Goal: Transaction & Acquisition: Purchase product/service

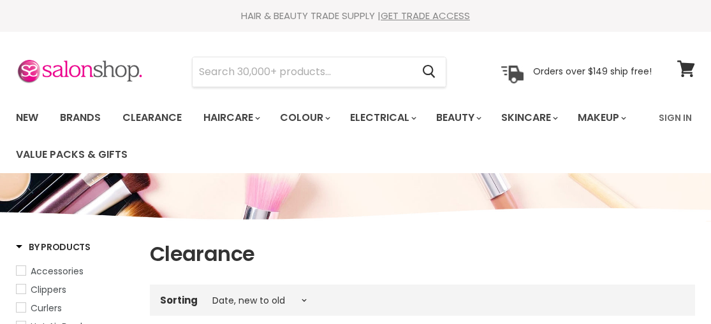
select select "created-descending"
type input "k1"
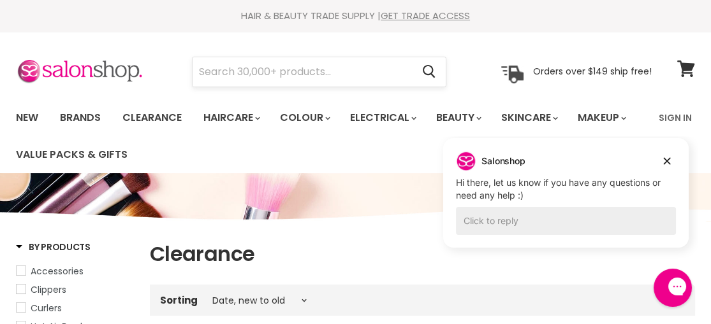
click at [255, 75] on input "Search" at bounding box center [301, 71] width 219 height 29
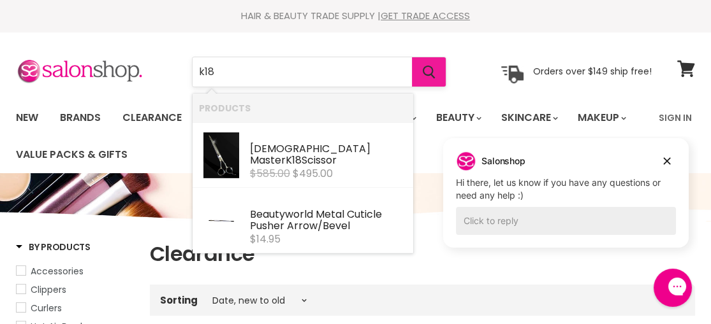
type input "k18"
click at [425, 72] on icon "Search" at bounding box center [428, 72] width 12 height 13
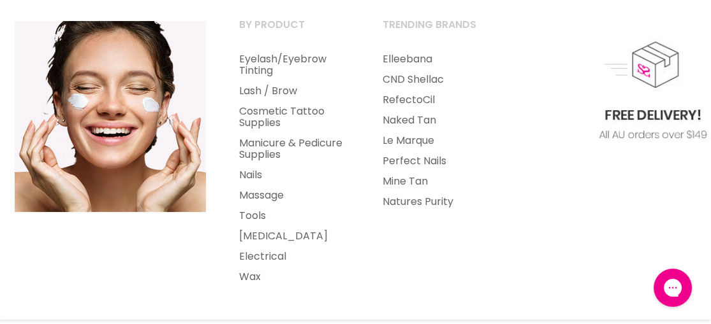
scroll to position [255, 0]
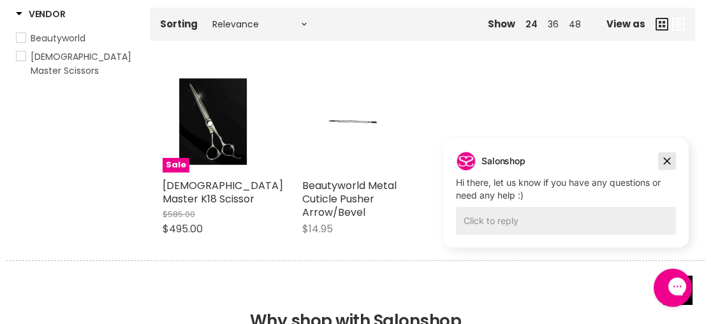
click at [667, 161] on icon "Dismiss campaign" at bounding box center [666, 161] width 7 height 7
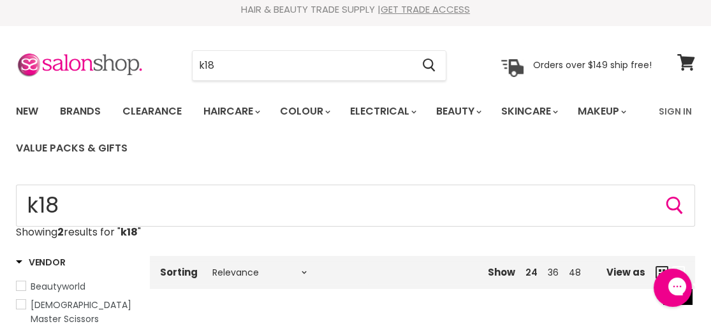
scroll to position [0, 0]
